Goal: Download file/media

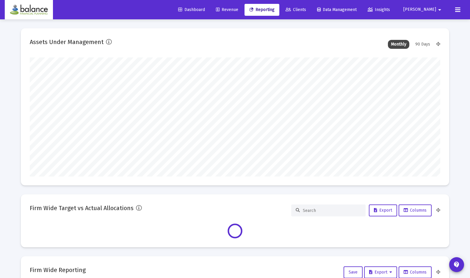
scroll to position [119, 410]
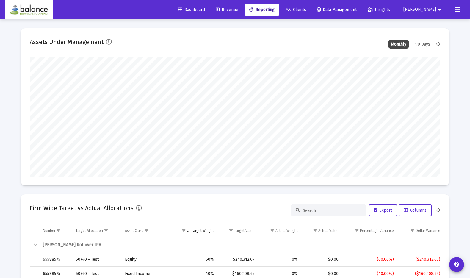
type input "[DATE]"
type input "[PERSON_NAME][EMAIL_ADDRESS][DOMAIN_NAME]"
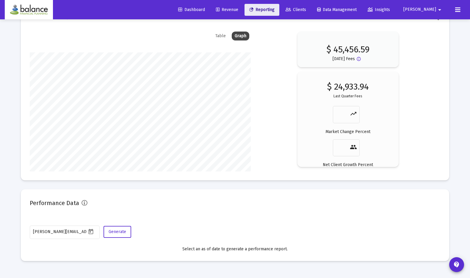
click at [253, 10] on icon at bounding box center [251, 10] width 4 height 4
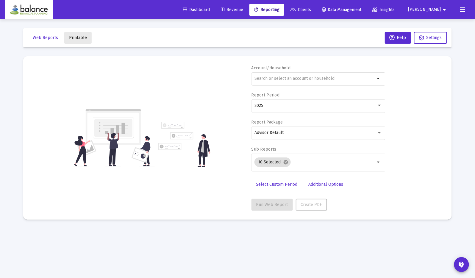
click at [82, 40] on span "Printable" at bounding box center [78, 37] width 18 height 5
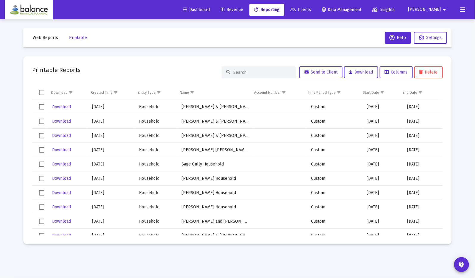
click at [240, 72] on input at bounding box center [262, 72] width 58 height 5
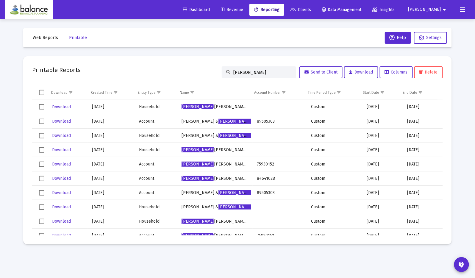
type input "[PERSON_NAME]"
click at [68, 106] on span "Download" at bounding box center [61, 106] width 19 height 5
